Goal: Obtain resource: Download file/media

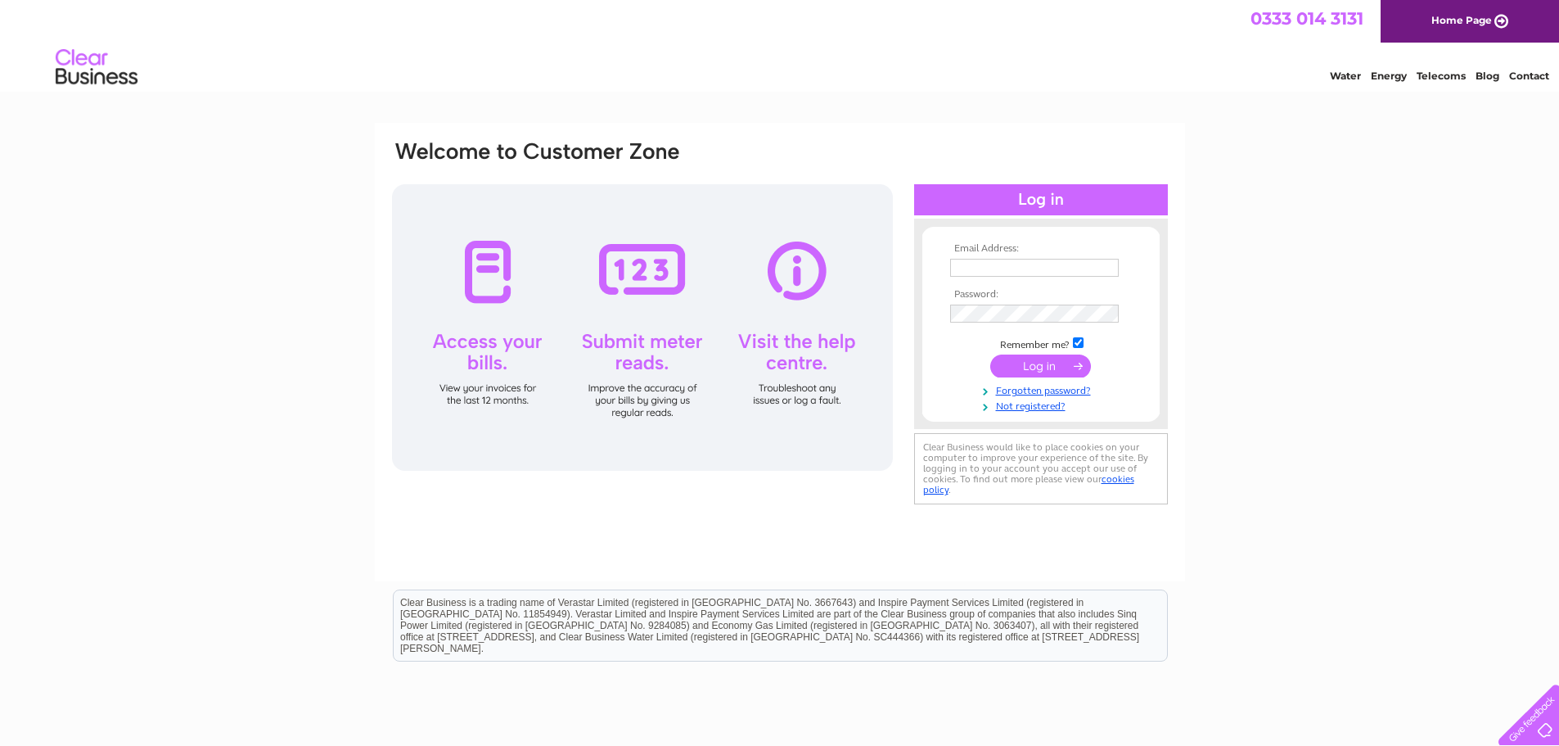
type input "d4nails@yahoo.com"
click at [1030, 370] on input "submit" at bounding box center [1040, 365] width 101 height 23
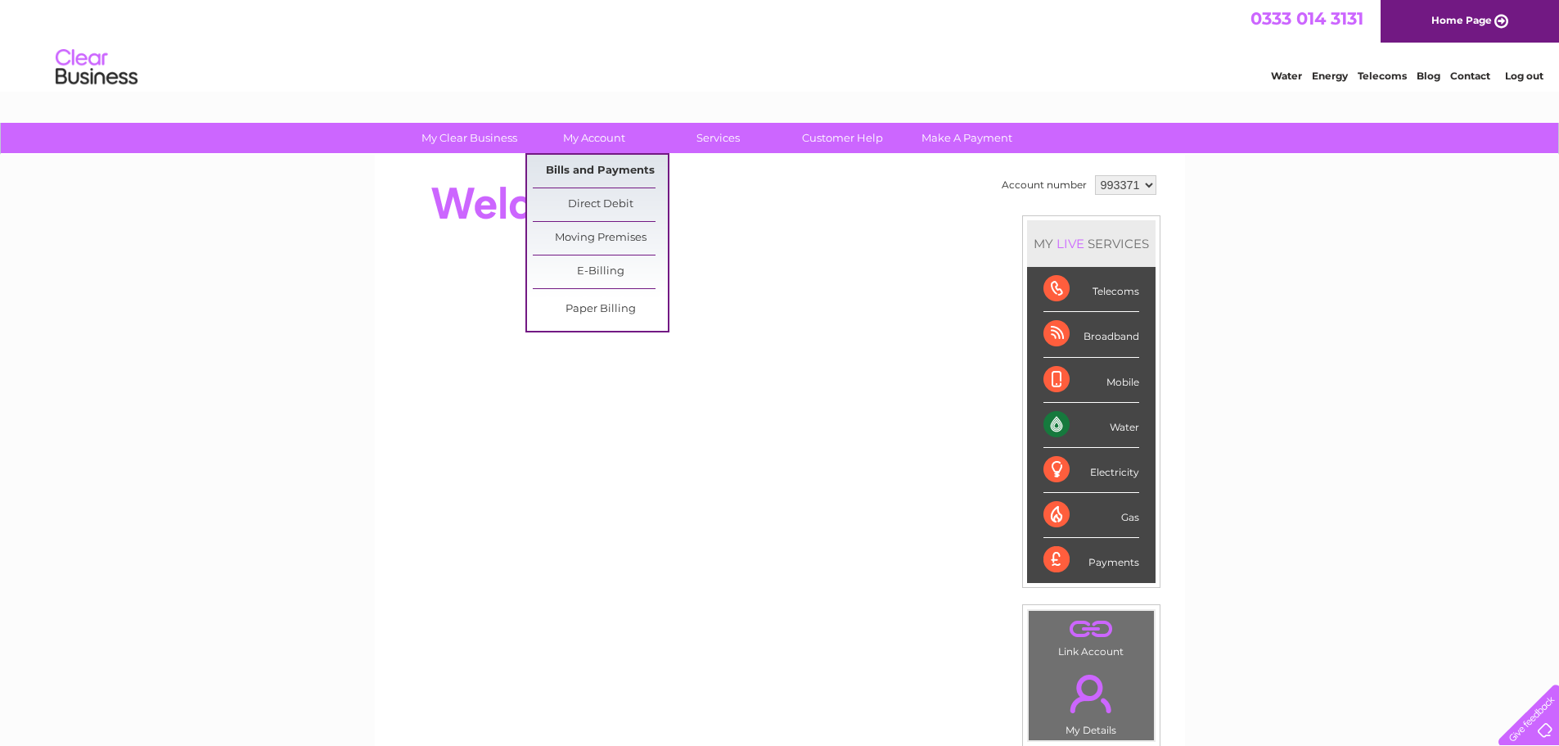
click at [612, 171] on link "Bills and Payments" at bounding box center [600, 171] width 135 height 33
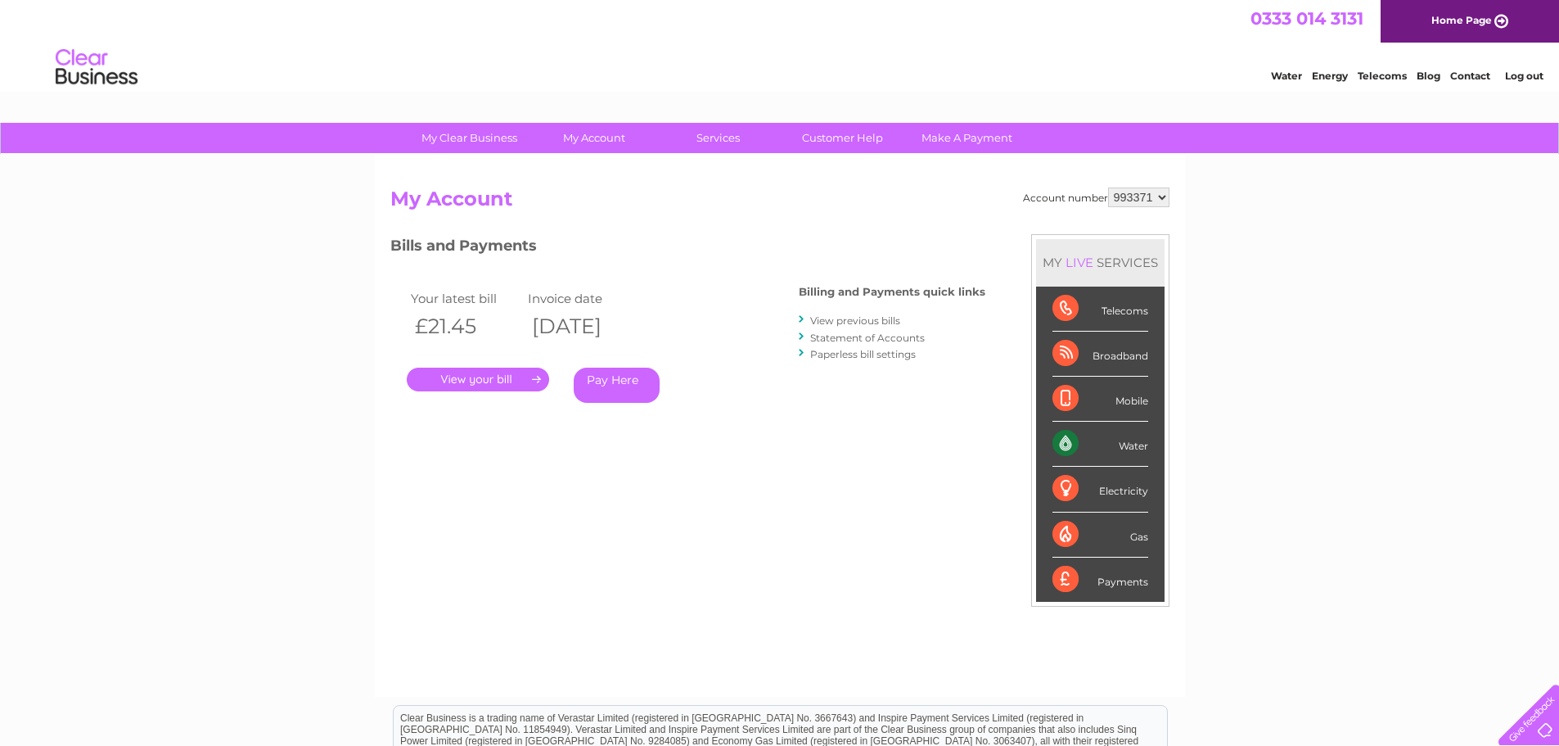
click at [883, 317] on link "View previous bills" at bounding box center [855, 320] width 90 height 12
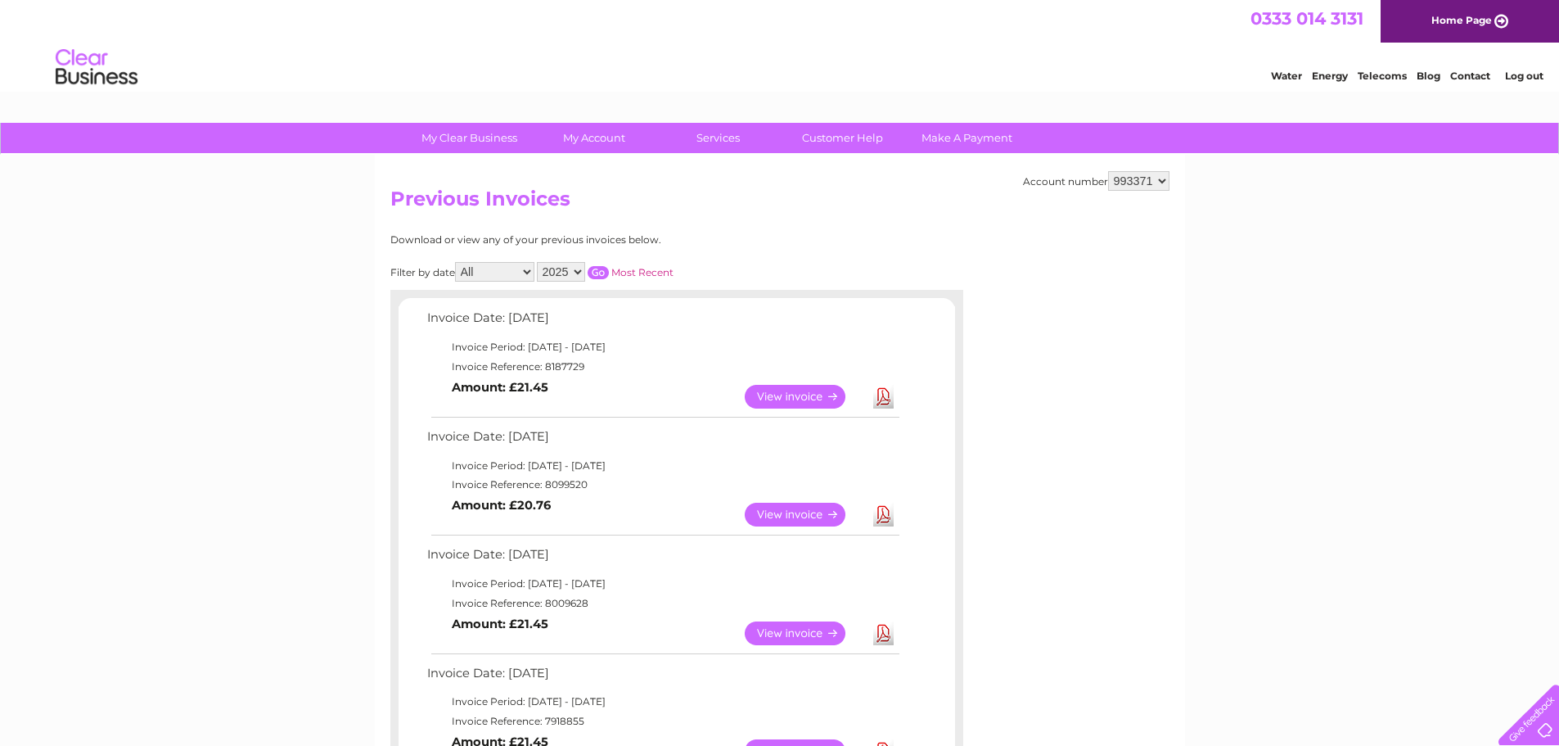
click at [891, 515] on link "Download" at bounding box center [883, 515] width 20 height 24
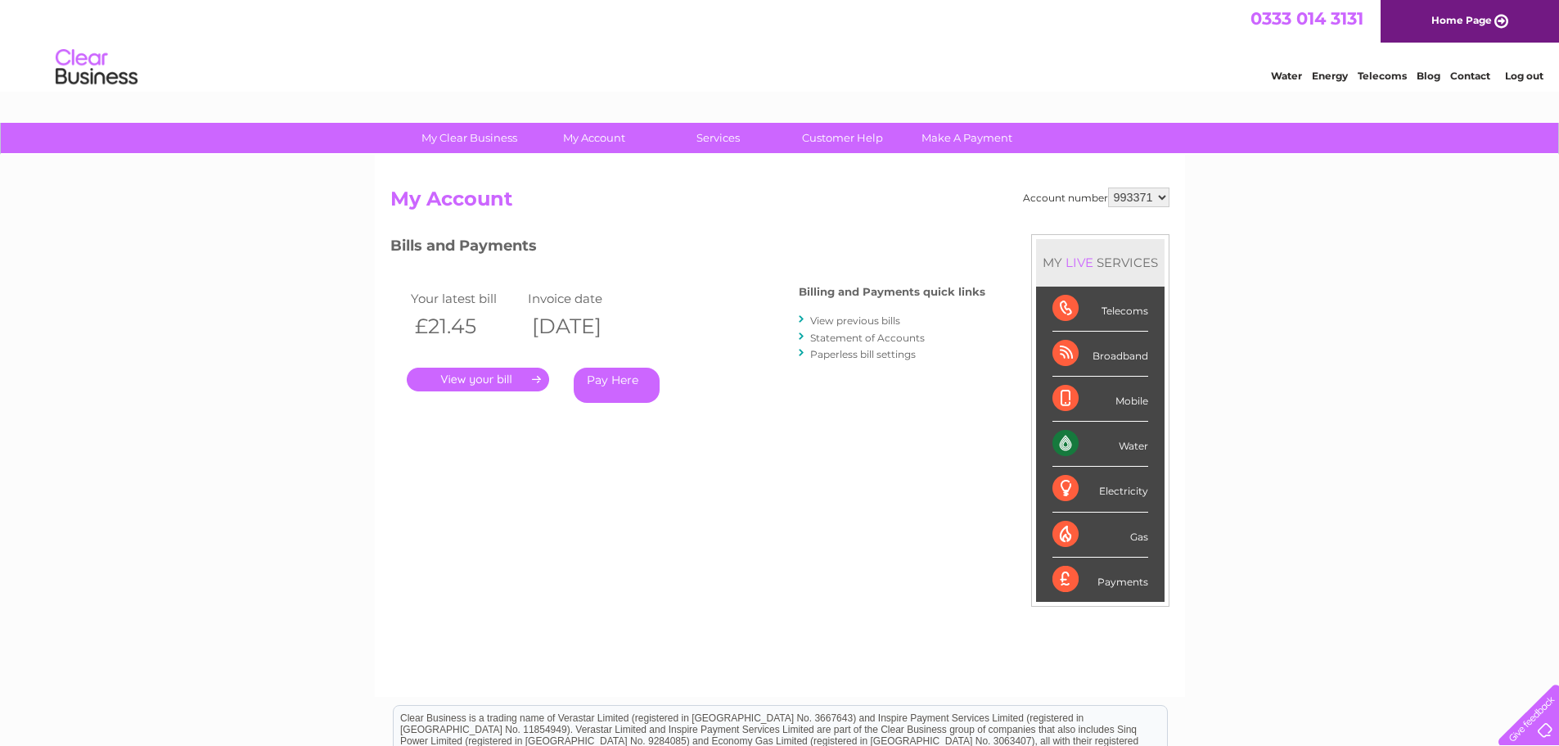
click at [448, 380] on link "." at bounding box center [478, 380] width 142 height 24
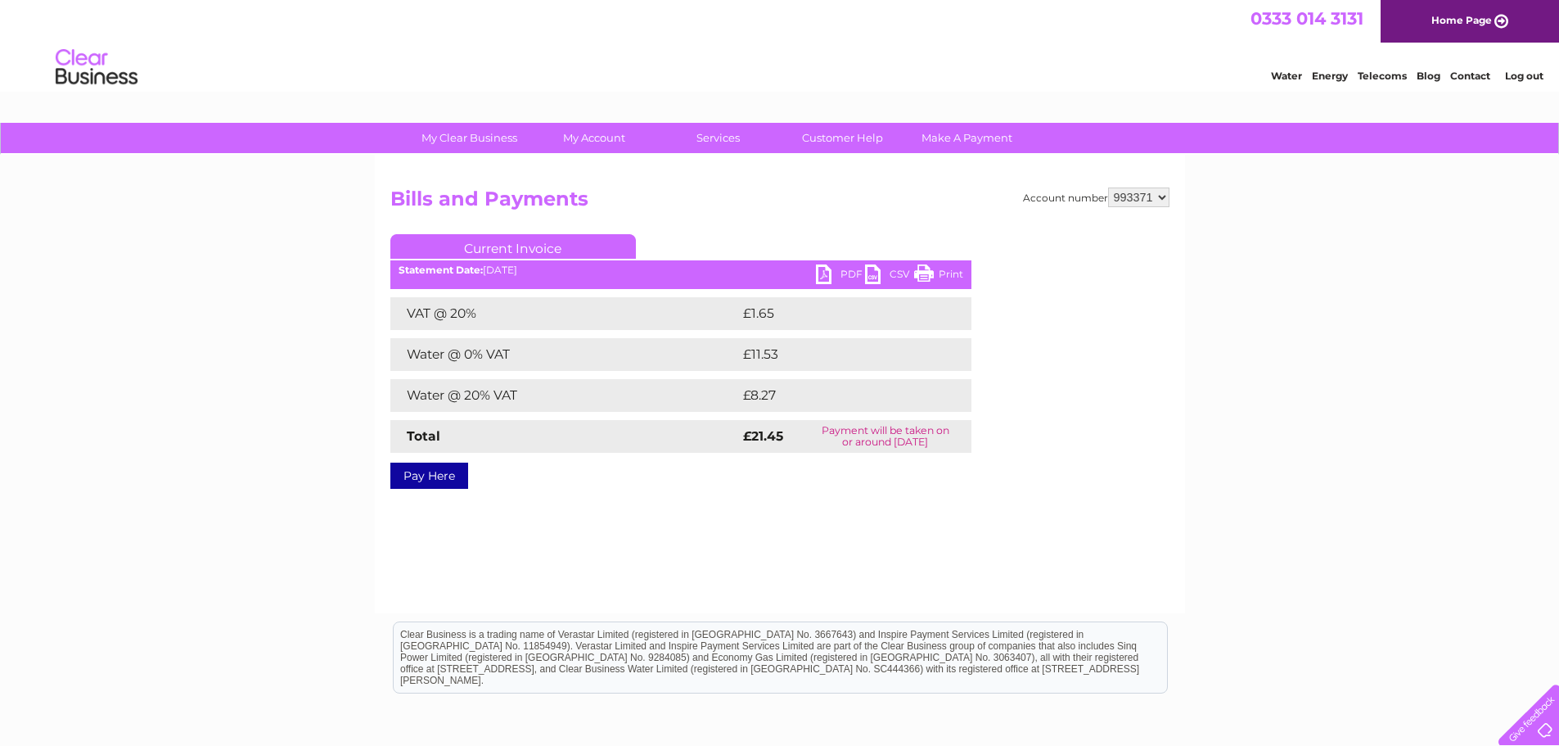
click at [828, 270] on link "PDF" at bounding box center [840, 276] width 49 height 24
